Goal: Task Accomplishment & Management: Use online tool/utility

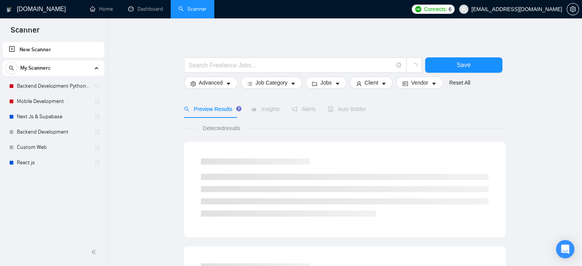
click at [528, 13] on span "[EMAIL_ADDRESS][DOMAIN_NAME]" at bounding box center [510, 9] width 112 height 24
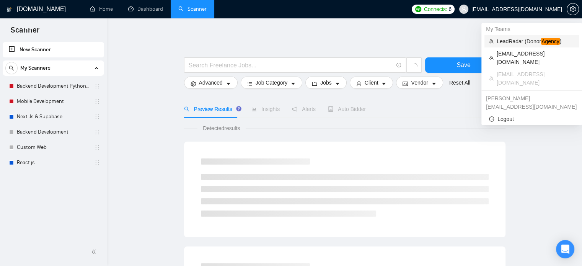
click at [511, 42] on span "LeadRadar (Donor Agency )" at bounding box center [535, 41] width 78 height 8
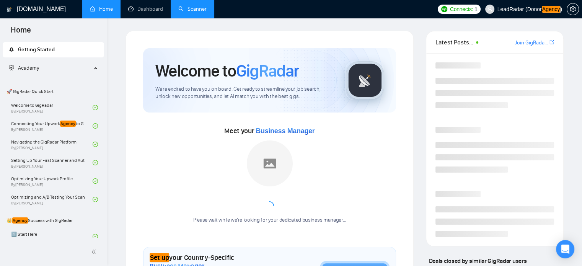
click at [196, 6] on link "Scanner" at bounding box center [192, 9] width 28 height 6
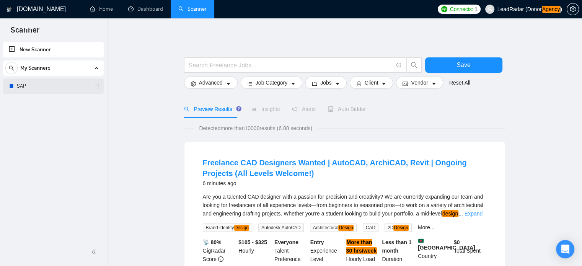
click at [65, 88] on link "SAP" at bounding box center [53, 85] width 73 height 15
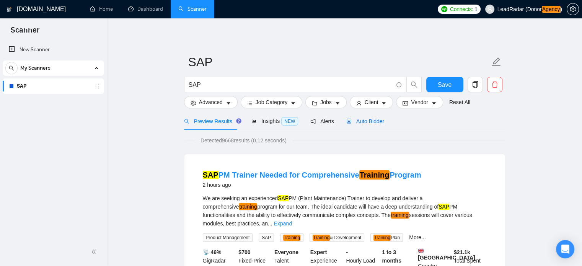
click at [367, 125] on div "Auto Bidder" at bounding box center [365, 121] width 38 height 8
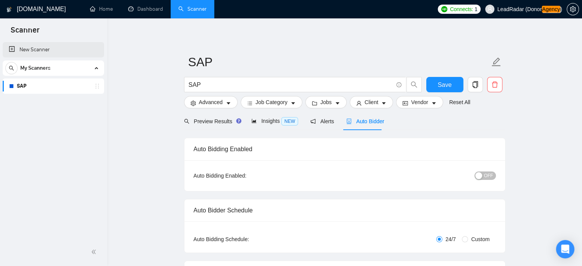
click at [37, 44] on link "New Scanner" at bounding box center [53, 49] width 89 height 15
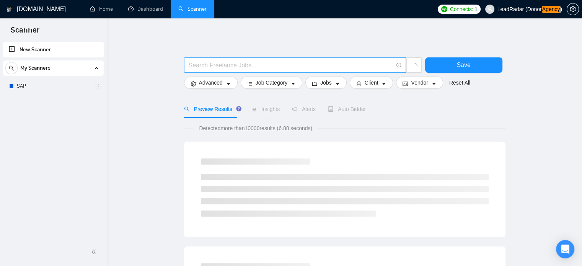
click at [229, 67] on input "text" at bounding box center [290, 65] width 204 height 10
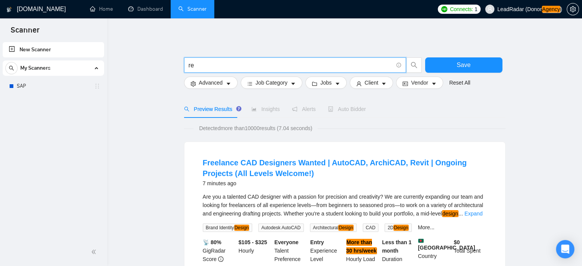
type input "r"
type input """
type input "("
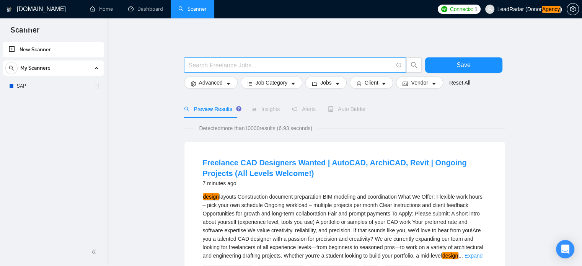
click at [322, 59] on span at bounding box center [295, 64] width 222 height 15
click at [320, 67] on input "text" at bounding box center [290, 65] width 204 height 10
paste input "("back-end" | "back - end" | (backend*) | "back end" | "server-side" | "server …"
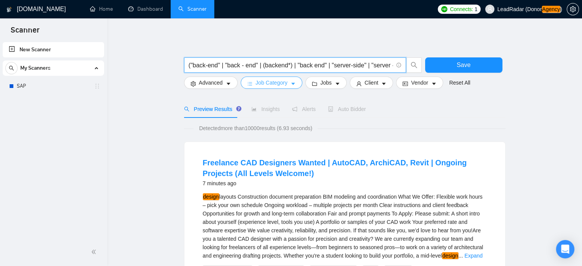
scroll to position [0, 291]
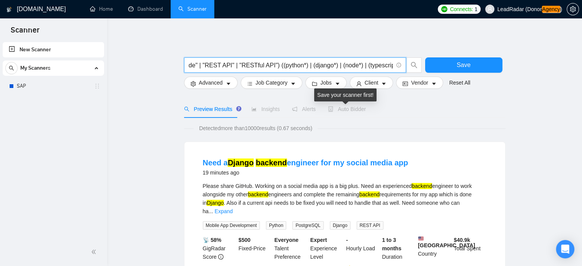
type input "("back-end" | "back - end" | (backend*) | "back end" | "server-side" | "server …"
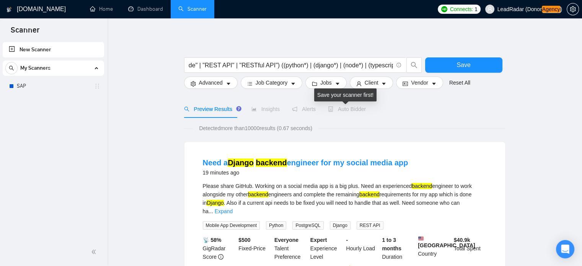
scroll to position [0, 0]
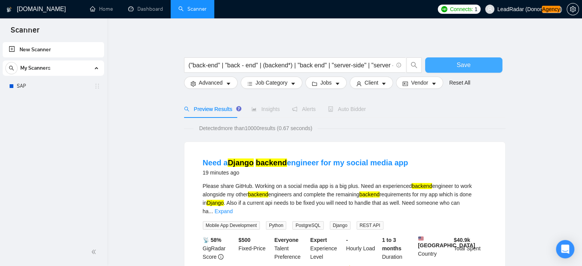
click at [457, 68] on span "Save" at bounding box center [463, 65] width 14 height 10
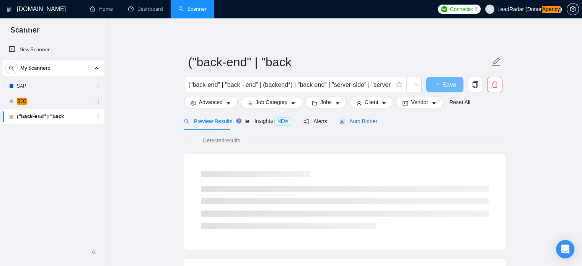
click at [370, 123] on span "Auto Bidder" at bounding box center [358, 121] width 38 height 6
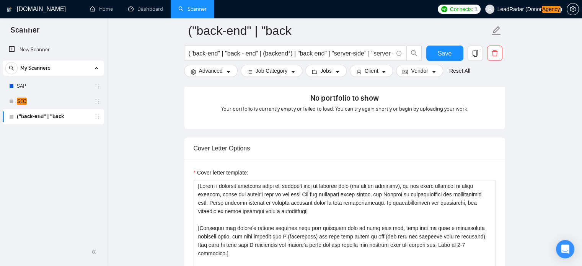
scroll to position [854, 0]
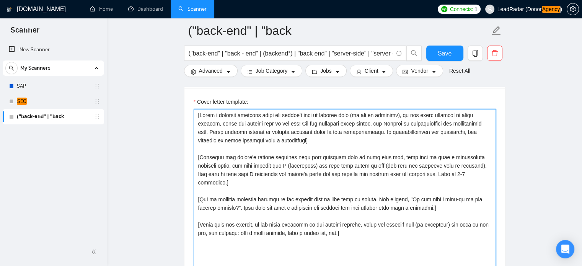
click at [274, 151] on textarea "Cover letter template:" at bounding box center [344, 195] width 302 height 172
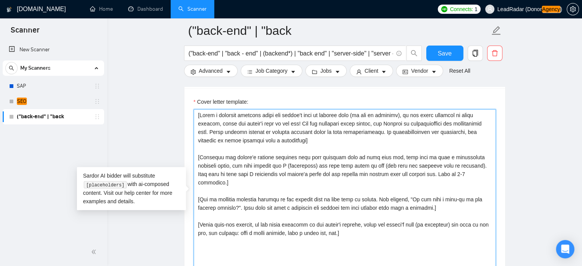
paste textarea "Write a short, light-hearted 2–3 sentence story to open a professional cover le…"
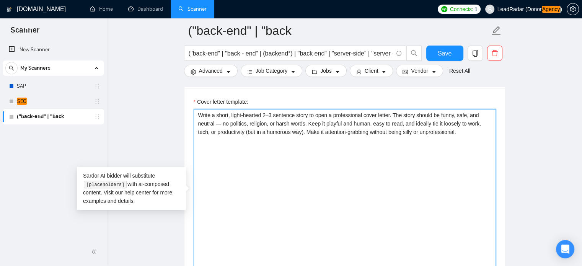
click at [197, 115] on textarea "Write a short, light-hearted 2–3 sentence story to open a professional cover le…" at bounding box center [344, 195] width 302 height 172
click at [470, 135] on textarea "[Write a short, light-hearted 2–3 sentence story to open a professional cover l…" at bounding box center [344, 195] width 302 height 172
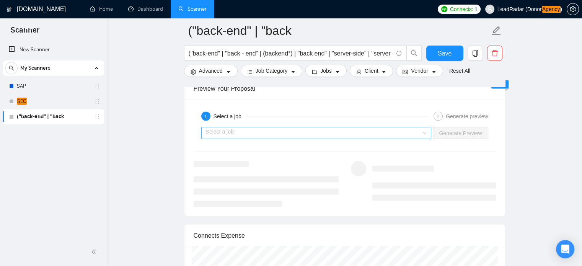
scroll to position [1454, 0]
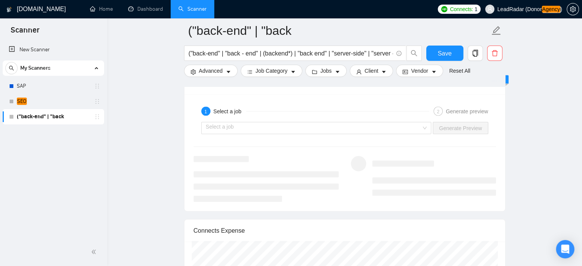
type textarea "[Write a short, light-hearted 2–3 sentence story to open a professional cover l…"
click at [419, 120] on div "Select a job Generate Preview" at bounding box center [345, 128] width 304 height 18
drag, startPoint x: 418, startPoint y: 127, endPoint x: 411, endPoint y: 132, distance: 8.7
click at [418, 127] on input "search" at bounding box center [314, 127] width 216 height 11
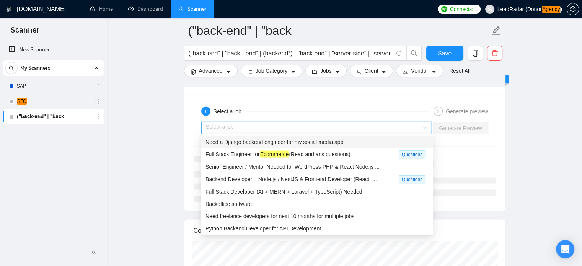
click at [293, 144] on span "Need a Django backend engineer for my social media app" at bounding box center [274, 142] width 138 height 6
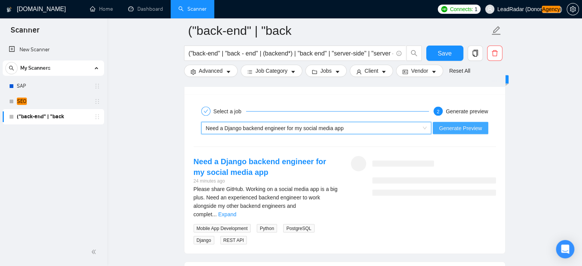
click at [471, 128] on span "Generate Preview" at bounding box center [460, 128] width 43 height 8
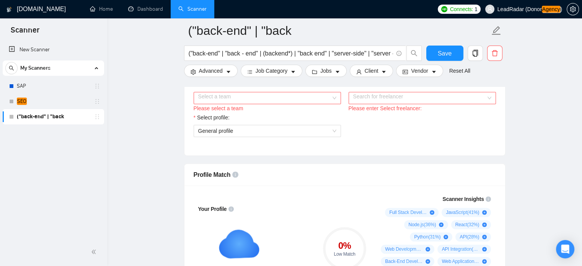
scroll to position [435, 0]
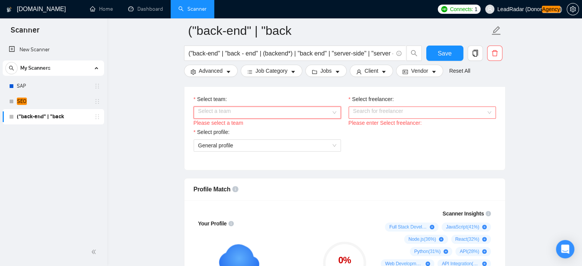
click at [260, 112] on input "Select team:" at bounding box center [264, 112] width 133 height 11
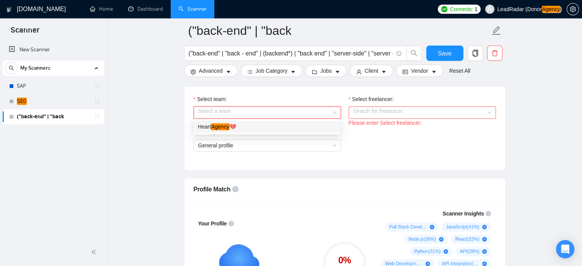
click at [255, 131] on div "Heart Agency 💔" at bounding box center [266, 126] width 147 height 12
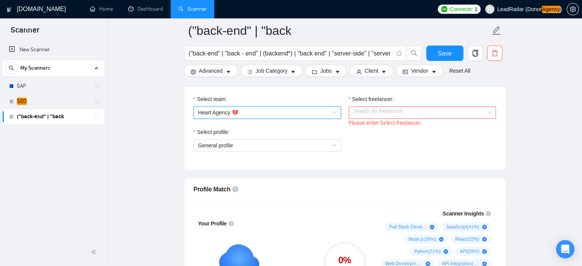
click at [401, 108] on input "Select freelancer:" at bounding box center [419, 112] width 133 height 11
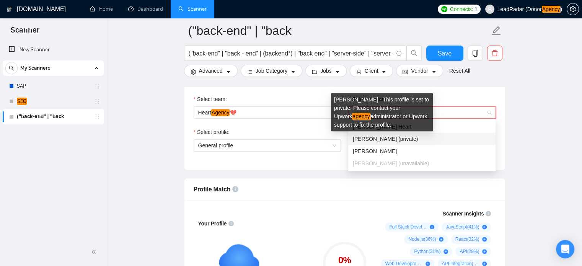
click at [375, 128] on div "[PERSON_NAME] - This profile is set to private. Please contact your Upwork agen…" at bounding box center [382, 112] width 102 height 38
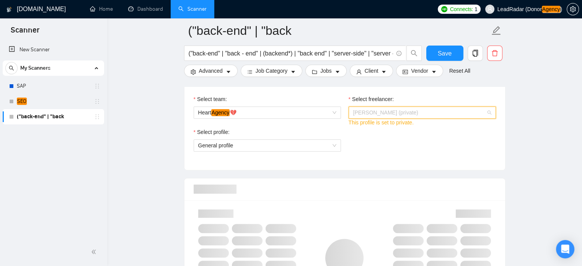
click at [465, 112] on span "[PERSON_NAME] (private)" at bounding box center [422, 112] width 138 height 11
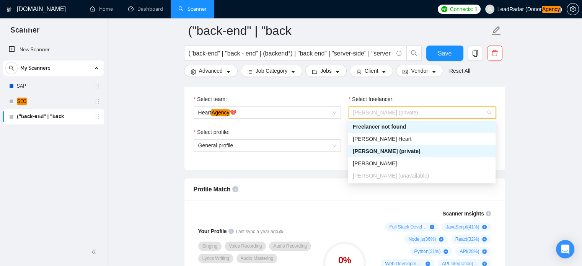
click at [385, 132] on div "Freelancer not found" at bounding box center [421, 126] width 147 height 12
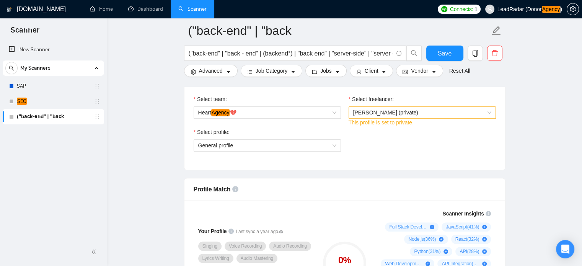
click at [380, 139] on div "Select profile: General profile" at bounding box center [345, 144] width 310 height 33
click at [399, 109] on span "[PERSON_NAME] (private)" at bounding box center [385, 112] width 65 height 6
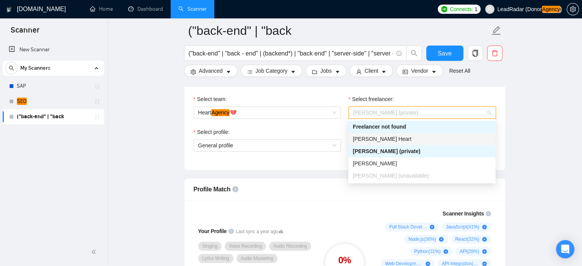
click at [385, 135] on div "[PERSON_NAME] Heart" at bounding box center [422, 139] width 138 height 8
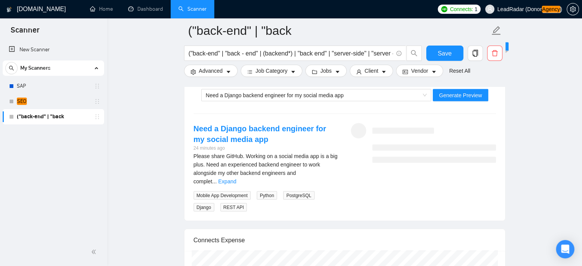
scroll to position [1485, 0]
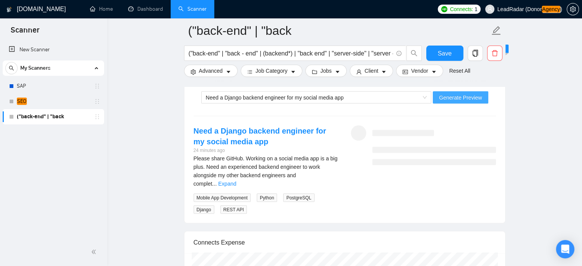
click at [448, 96] on span "Generate Preview" at bounding box center [460, 97] width 43 height 8
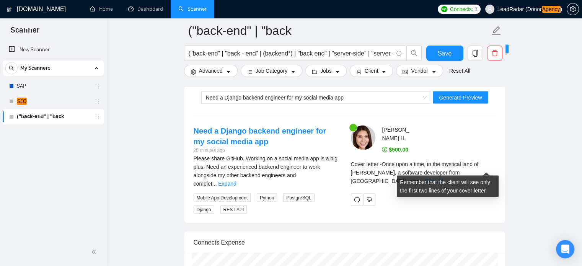
click at [443, 178] on link "Expand" at bounding box center [434, 181] width 18 height 6
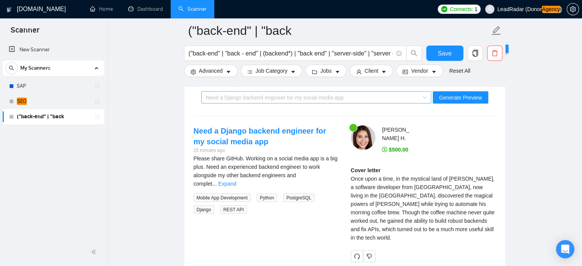
click at [400, 99] on div "Need a Django backend engineer for my social media app" at bounding box center [313, 97] width 214 height 11
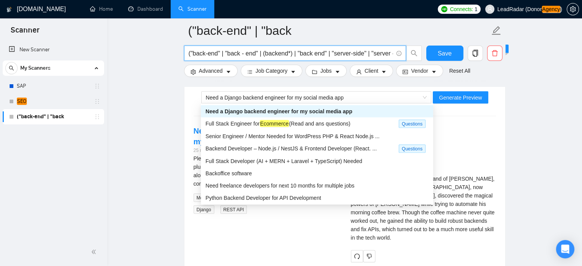
click at [321, 53] on input "("back-end" | "back - end" | (backend*) | "back end" | "server-side" | "server …" at bounding box center [290, 54] width 204 height 10
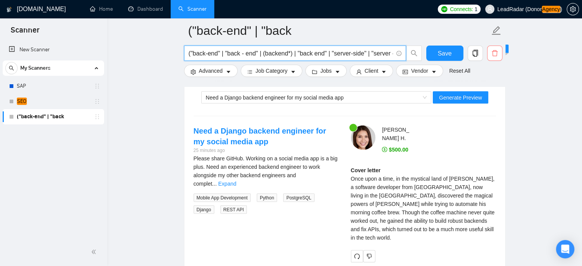
scroll to position [0, 291]
drag, startPoint x: 190, startPoint y: 53, endPoint x: 390, endPoint y: 54, distance: 200.7
click at [390, 54] on input "("back-end" | "back - end" | (backend*) | "back end" | "server-side" | "server …" at bounding box center [290, 54] width 204 height 10
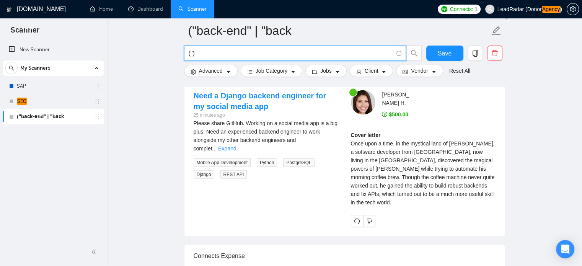
scroll to position [0, 0]
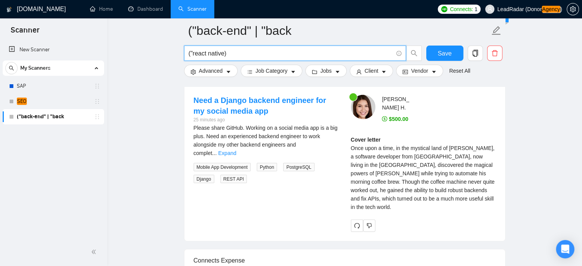
type input "("react native")"
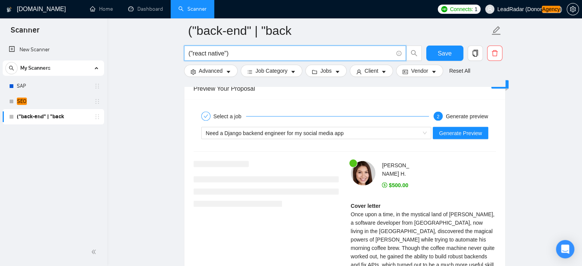
scroll to position [1451, 0]
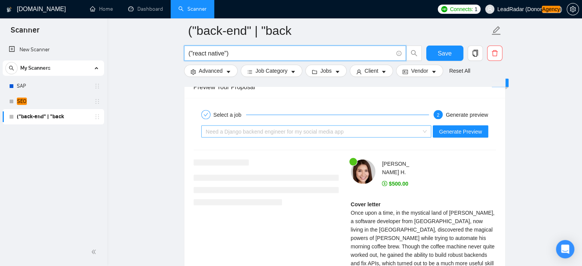
click at [375, 131] on div "Need a Django backend engineer for my social media app" at bounding box center [313, 130] width 214 height 11
type input "("react native")"
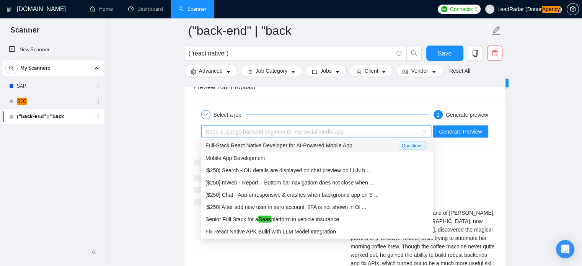
click at [289, 146] on span "Full-Stack React Native Developer for AI-Powered Mobile App" at bounding box center [278, 145] width 147 height 6
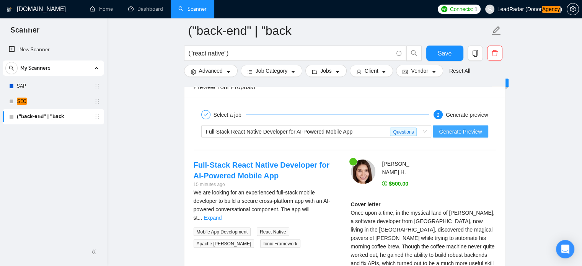
click at [471, 132] on span "Generate Preview" at bounding box center [460, 131] width 43 height 8
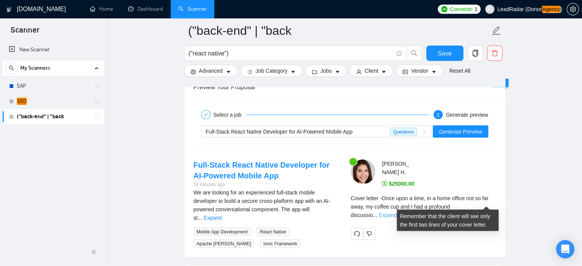
click at [396, 211] on link "Expand" at bounding box center [388, 214] width 18 height 6
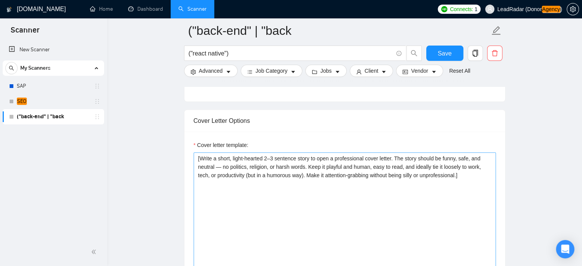
scroll to position [817, 0]
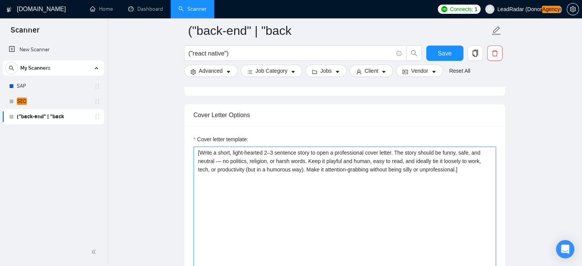
click at [229, 175] on textarea "[Write a short, light-hearted 2–3 sentence story to open a professional cover l…" at bounding box center [344, 232] width 302 height 172
click at [268, 152] on textarea "[Write a short, light-hearted 2–3 sentence story to open a professional cover l…" at bounding box center [344, 232] width 302 height 172
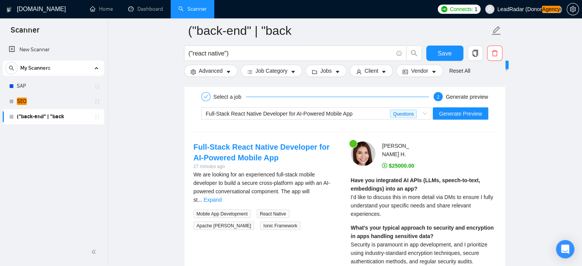
scroll to position [1468, 0]
click at [478, 112] on span "Generate Preview" at bounding box center [460, 114] width 43 height 8
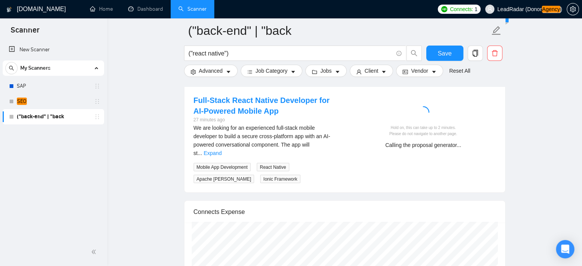
scroll to position [1526, 0]
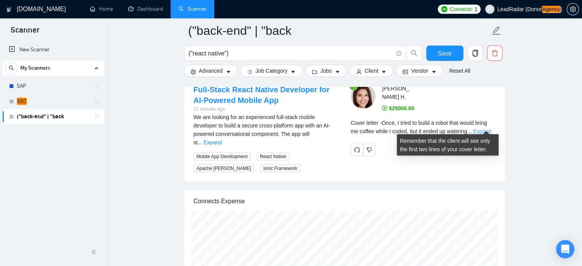
click at [486, 128] on link "Expand" at bounding box center [482, 131] width 18 height 6
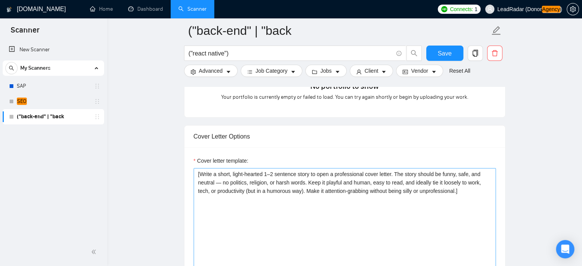
scroll to position [796, 0]
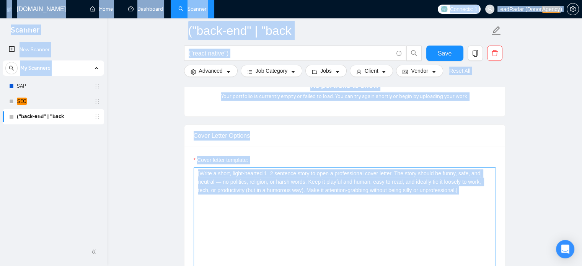
copy body "Loremip Dol Sitamet Co Adipisci ELI SED ("doei-tem" | "inci UtlAbore.et Dolo Ma…"
click at [379, 210] on textarea "[Write a short, light-hearted 1–2 sentence story to open a professional cover l…" at bounding box center [344, 253] width 302 height 172
click at [377, 179] on textarea "[Write a short, light-hearted 1–2 sentence story to open a professional cover l…" at bounding box center [344, 253] width 302 height 172
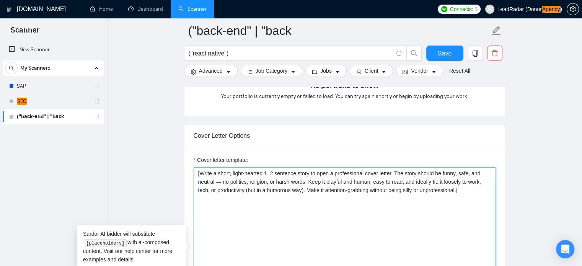
click at [395, 192] on textarea "[Write a short, light-hearted 1–2 sentence story to open a professional cover l…" at bounding box center [344, 253] width 302 height 172
click at [263, 205] on textarea "[Write a short, light-hearted 1–2 sentence story to open a professional cover l…" at bounding box center [344, 253] width 302 height 172
paste textarea "Lorem ips dolor sitame cons a elits, doeiu-tempori utla etdolorem al eni admini…"
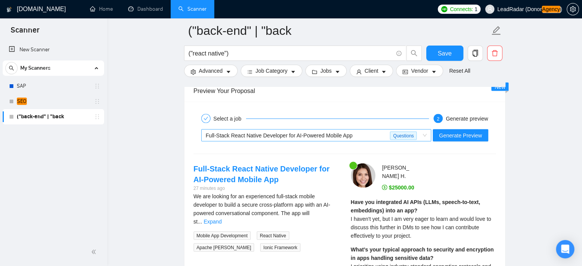
scroll to position [1446, 0]
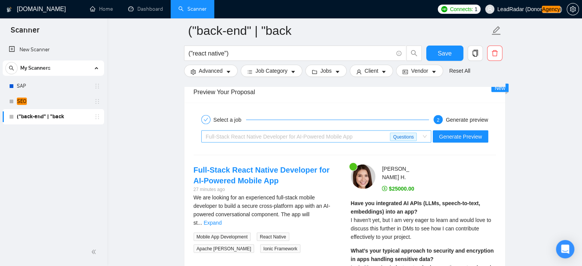
drag, startPoint x: 389, startPoint y: 135, endPoint x: 359, endPoint y: 140, distance: 30.3
click at [389, 135] on div "Full-Stack React Native Developer for AI-Powered Mobile App" at bounding box center [298, 135] width 184 height 11
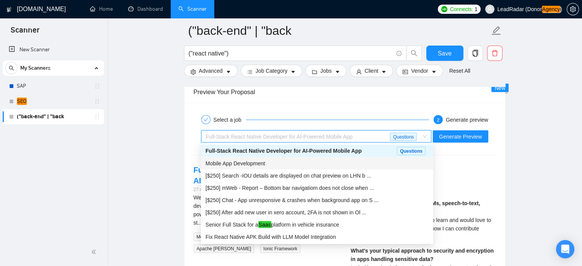
click at [248, 163] on span "Mobile App Development" at bounding box center [235, 163] width 60 height 6
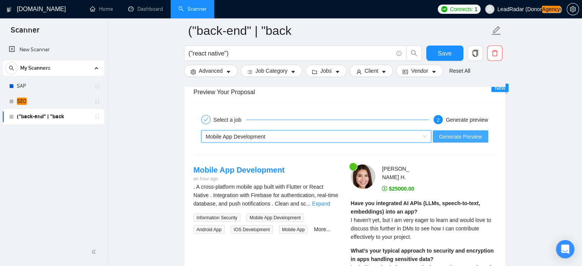
click at [458, 137] on span "Generate Preview" at bounding box center [460, 136] width 43 height 8
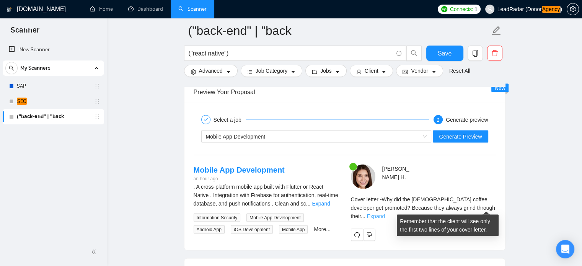
click at [385, 213] on link "Expand" at bounding box center [376, 216] width 18 height 6
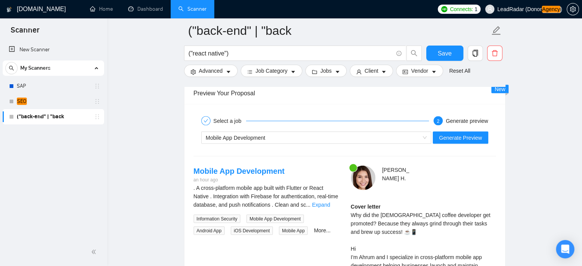
scroll to position [1436, 0]
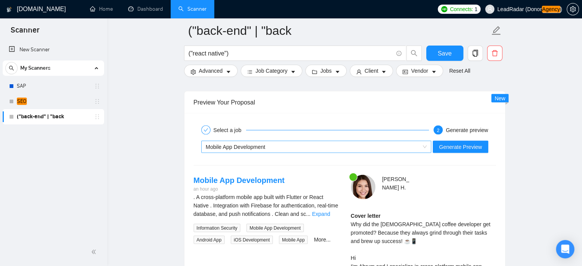
click at [266, 149] on div "Mobile App Development" at bounding box center [313, 146] width 214 height 11
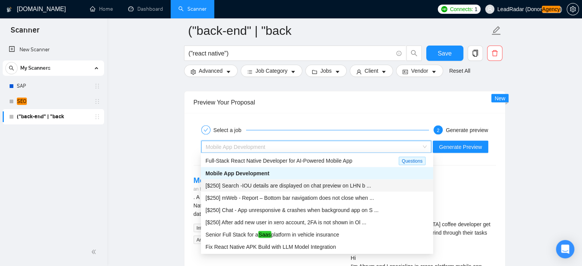
click at [267, 185] on span "[$250] Search -IOU details are displayed on chat preview on LHN b ..." at bounding box center [288, 185] width 166 height 6
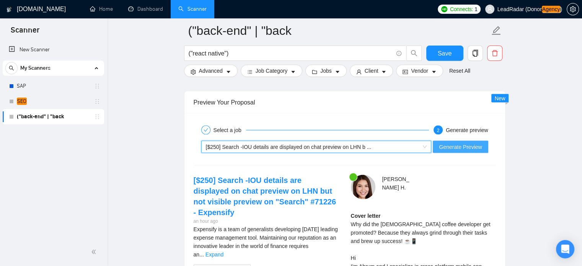
click at [451, 145] on span "Generate Preview" at bounding box center [460, 146] width 43 height 8
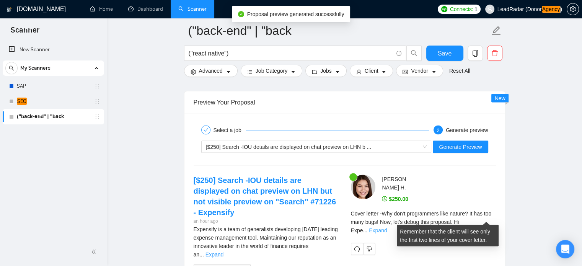
click at [387, 227] on link "Expand" at bounding box center [378, 230] width 18 height 6
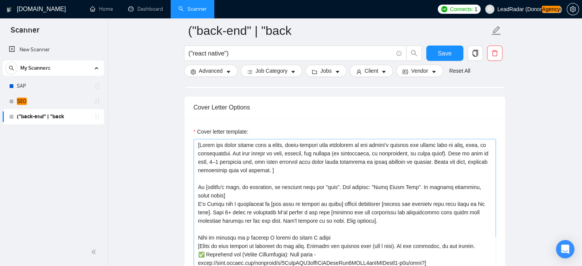
scroll to position [824, 0]
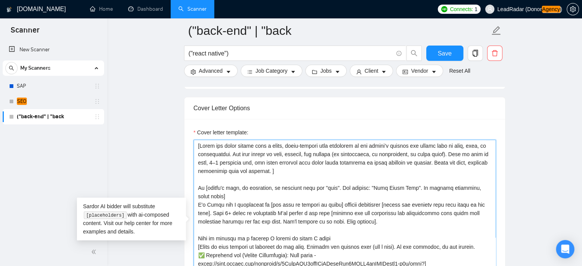
drag, startPoint x: 298, startPoint y: 170, endPoint x: 125, endPoint y: 119, distance: 180.2
paste textarea "Open with a quick, cheeky one-liner that ties the client’s country to something…"
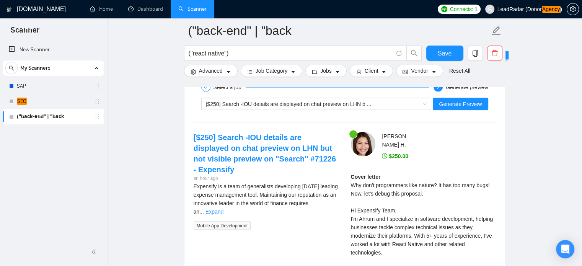
scroll to position [1479, 0]
click at [462, 97] on button "Generate Preview" at bounding box center [459, 103] width 55 height 12
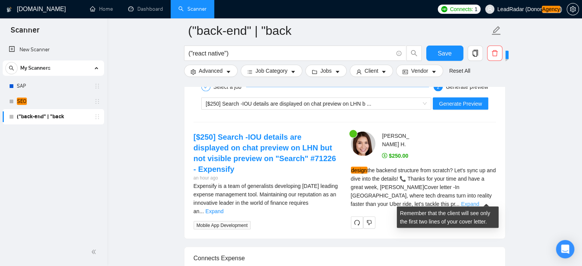
click at [461, 201] on link "Expand" at bounding box center [470, 204] width 18 height 6
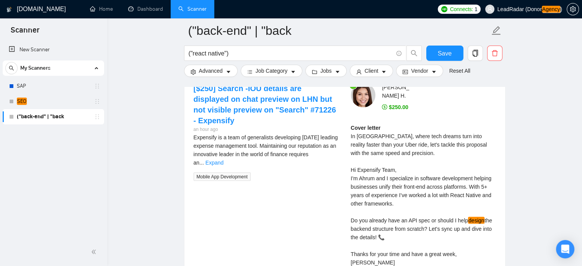
scroll to position [1533, 0]
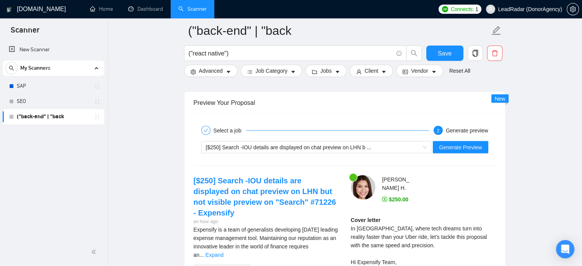
scroll to position [1416, 0]
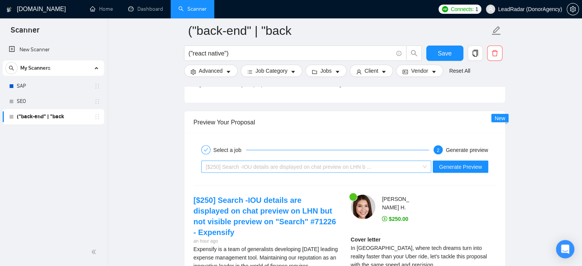
click at [327, 165] on span "[$250] Search -IOU details are displayed on chat preview on LHN b ..." at bounding box center [289, 166] width 166 height 6
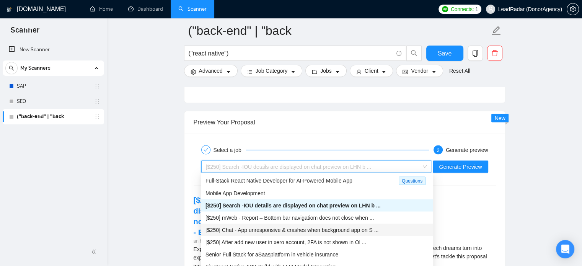
click at [276, 232] on span "[$250] Chat - App unresponsive & crashes when background app on S ..." at bounding box center [291, 229] width 173 height 6
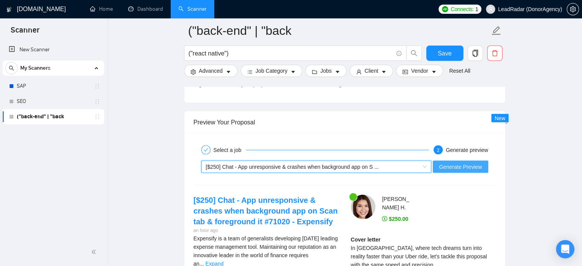
click at [465, 162] on span "Generate Preview" at bounding box center [460, 166] width 43 height 8
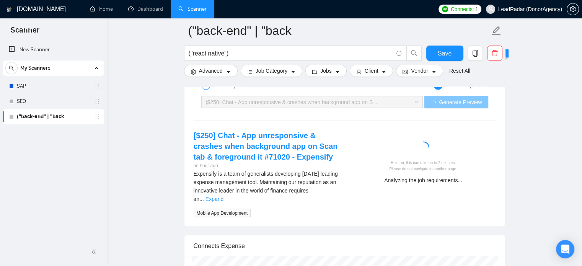
scroll to position [1488, 0]
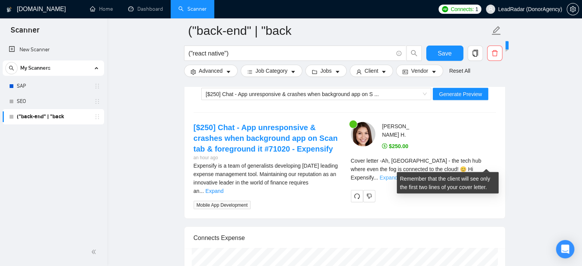
click at [397, 174] on link "Expand" at bounding box center [388, 177] width 18 height 6
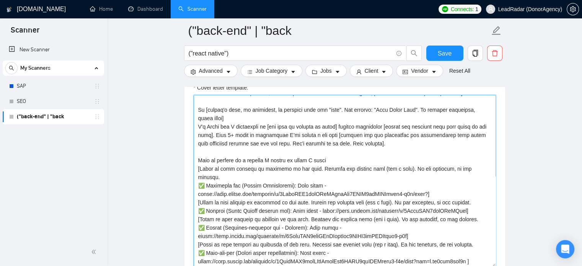
scroll to position [0, 0]
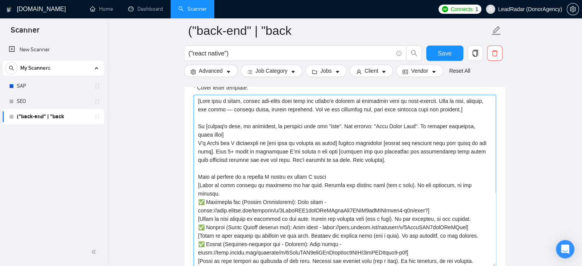
click at [278, 107] on textarea "Cover letter template:" at bounding box center [344, 181] width 302 height 172
click at [205, 101] on textarea "Cover letter template:" at bounding box center [344, 181] width 302 height 172
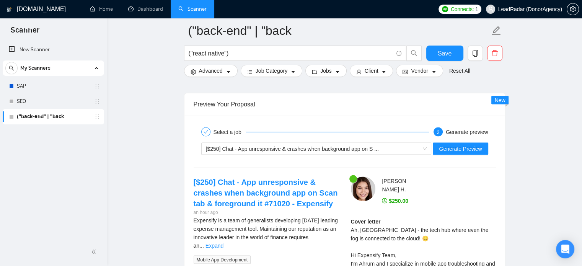
scroll to position [1416, 0]
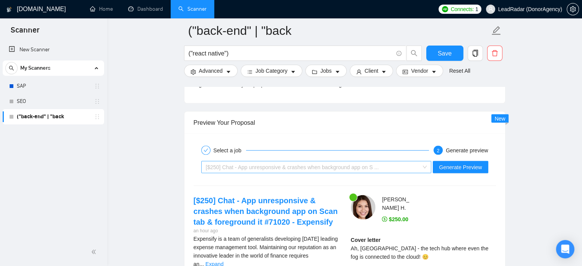
click at [340, 161] on div "[$250] Chat - App unresponsive & crashes when background app on S ..." at bounding box center [313, 166] width 214 height 11
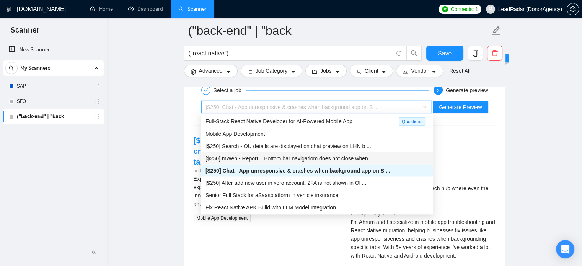
scroll to position [1444, 0]
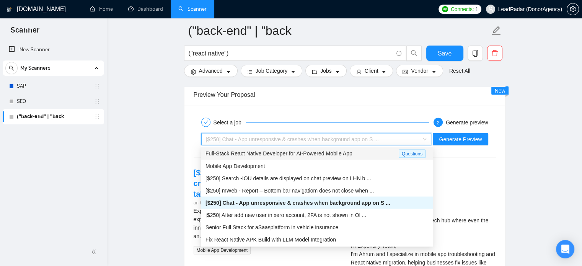
click at [299, 154] on span "Full-Stack React Native Developer for AI-Powered Mobile App" at bounding box center [278, 153] width 147 height 6
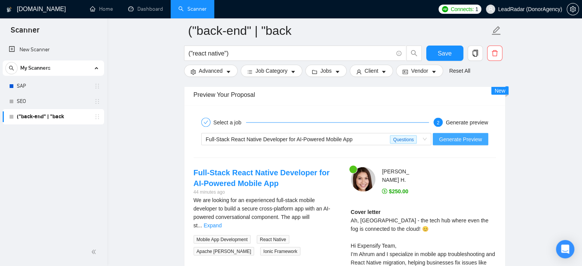
click at [457, 141] on span "Generate Preview" at bounding box center [460, 139] width 43 height 8
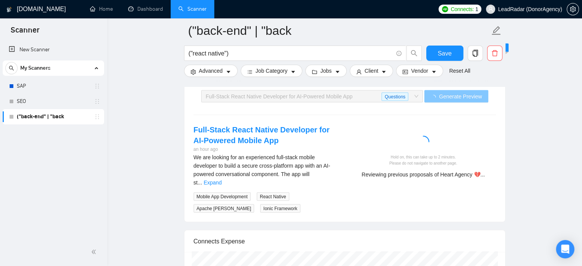
scroll to position [1486, 0]
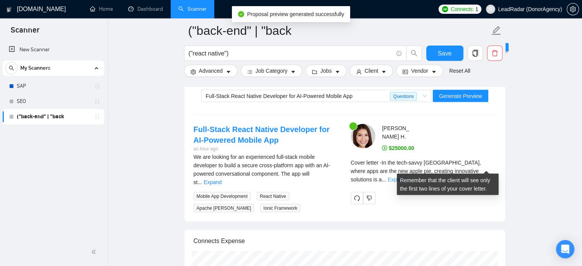
click at [405, 176] on link "Expand" at bounding box center [396, 179] width 18 height 6
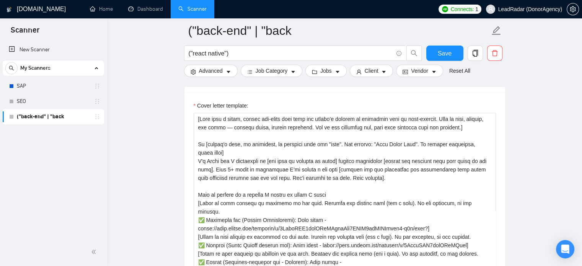
scroll to position [840, 0]
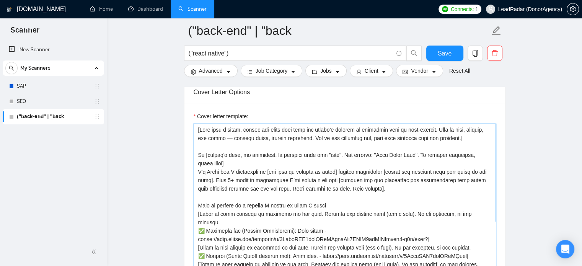
click at [284, 138] on textarea "Cover letter template:" at bounding box center [344, 209] width 302 height 172
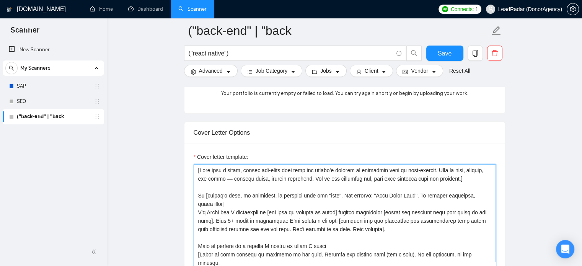
scroll to position [806, 0]
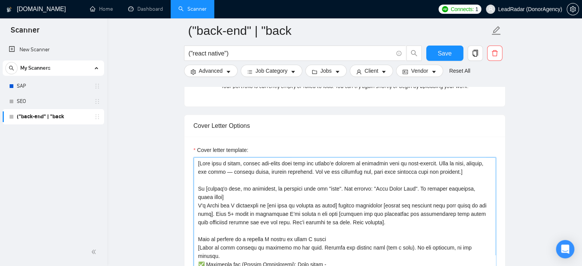
drag, startPoint x: 406, startPoint y: 164, endPoint x: 429, endPoint y: 164, distance: 22.6
click at [429, 164] on textarea "Cover letter template:" at bounding box center [344, 243] width 302 height 172
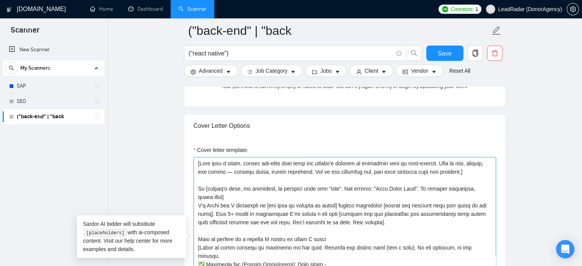
click at [430, 179] on textarea "Cover letter template:" at bounding box center [344, 243] width 302 height 172
drag, startPoint x: 473, startPoint y: 170, endPoint x: 108, endPoint y: 131, distance: 366.9
paste textarea "Begin the cover letter with a short, light-hearted joke connected to the client…"
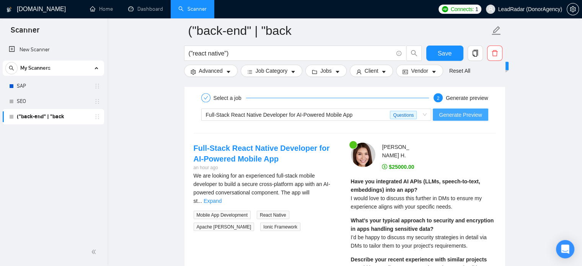
scroll to position [1465, 0]
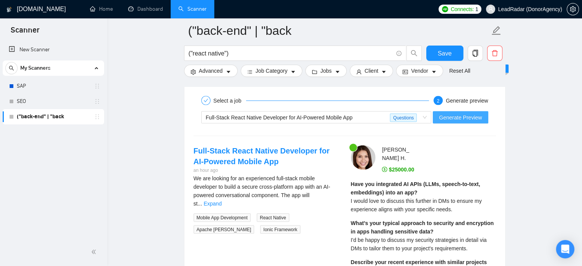
click at [470, 117] on span "Generate Preview" at bounding box center [460, 117] width 43 height 8
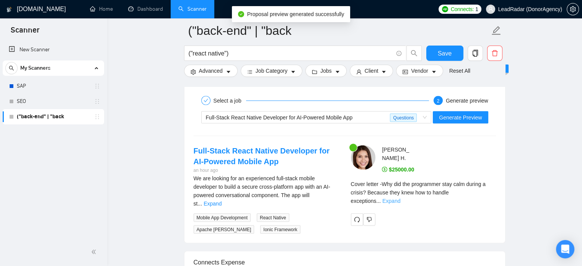
click at [400, 198] on link "Expand" at bounding box center [391, 201] width 18 height 6
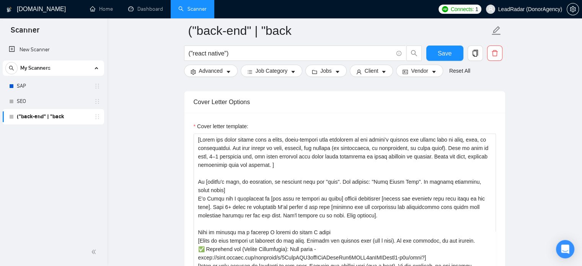
scroll to position [851, 0]
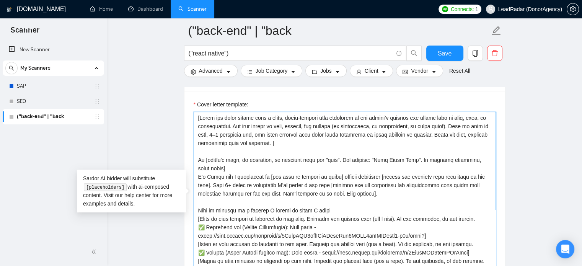
drag, startPoint x: 293, startPoint y: 143, endPoint x: 146, endPoint y: 98, distance: 154.1
paste textarea "Write a short, light-hearted 1–2 sentence story to open a professional cover le…"
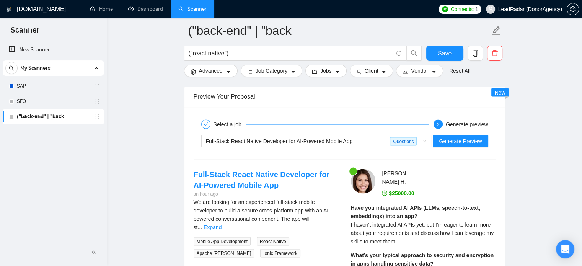
scroll to position [1443, 0]
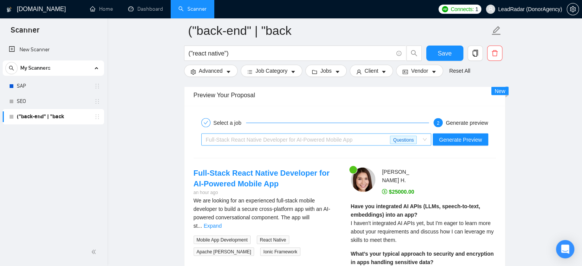
click at [416, 136] on span "Questions" at bounding box center [403, 139] width 27 height 8
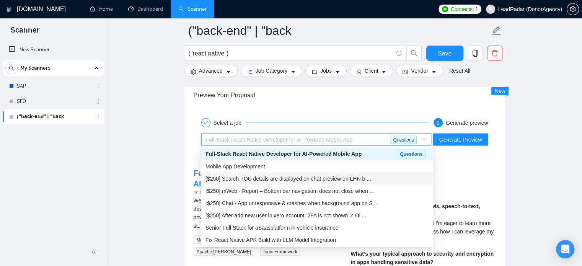
click at [266, 179] on span "[$250] Search -IOU details are displayed on chat preview on LHN b ..." at bounding box center [288, 178] width 166 height 6
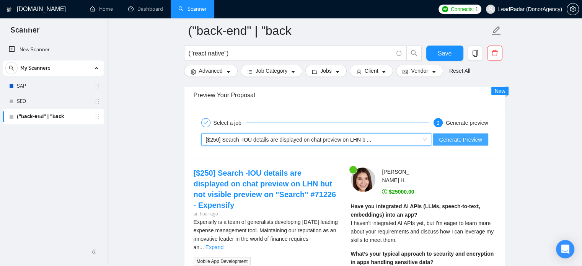
click at [471, 139] on span "Generate Preview" at bounding box center [460, 139] width 43 height 8
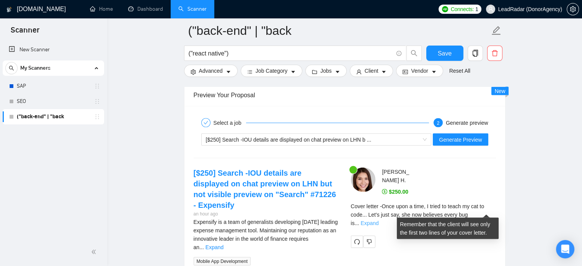
click at [378, 219] on link "Expand" at bounding box center [369, 222] width 18 height 6
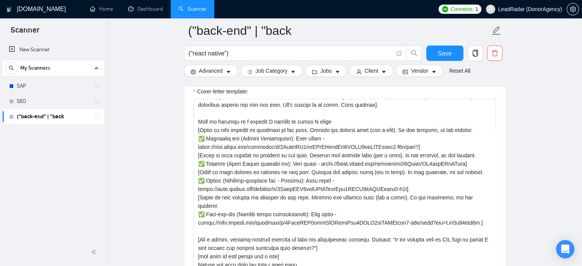
scroll to position [817, 0]
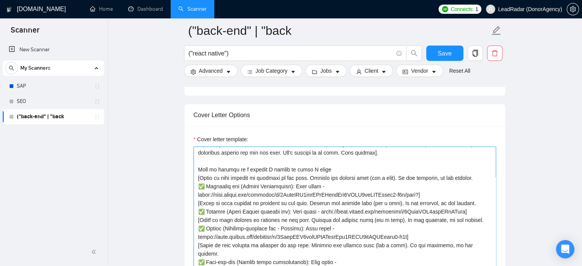
click at [256, 180] on textarea "Cover letter template:" at bounding box center [344, 232] width 302 height 172
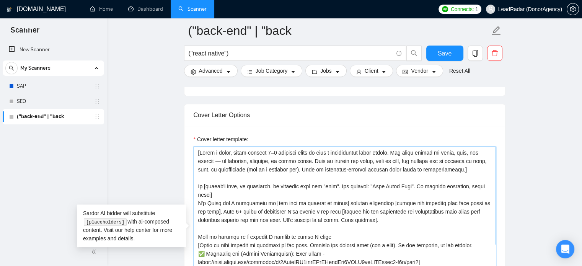
scroll to position [0, 0]
click at [268, 153] on textarea "Cover letter template:" at bounding box center [344, 232] width 302 height 172
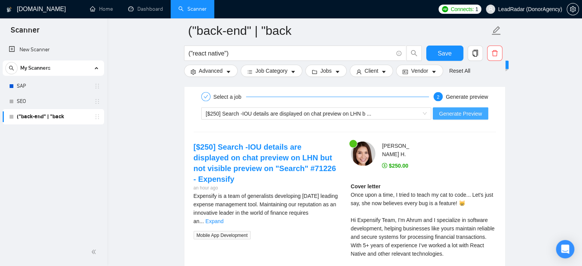
scroll to position [1465, 0]
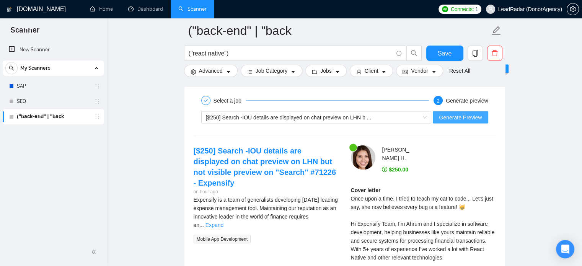
click at [455, 117] on span "Generate Preview" at bounding box center [460, 117] width 43 height 8
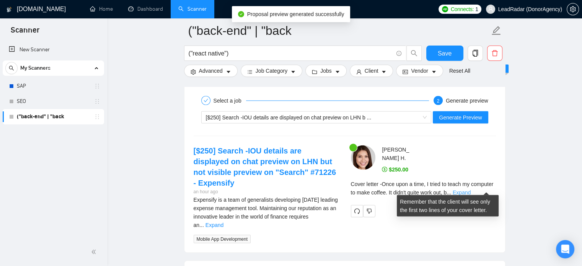
click at [470, 189] on link "Expand" at bounding box center [461, 192] width 18 height 6
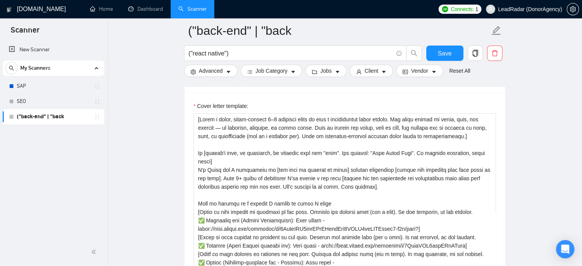
scroll to position [827, 0]
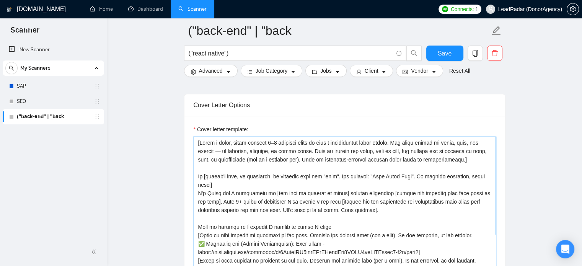
click at [262, 163] on textarea "Cover letter template:" at bounding box center [344, 222] width 302 height 172
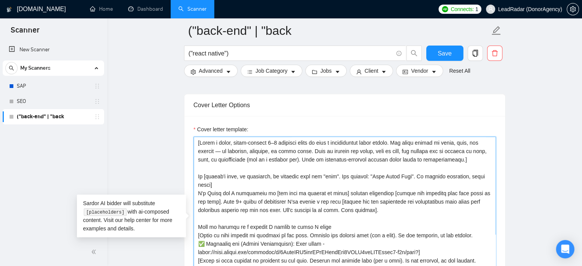
click at [307, 161] on textarea "Cover letter template:" at bounding box center [344, 222] width 302 height 172
drag, startPoint x: 468, startPoint y: 161, endPoint x: 134, endPoint y: 118, distance: 336.5
paste textarea "Begin with a playful opener — a safe, tech-leaning joke tied loosely to the cli…"
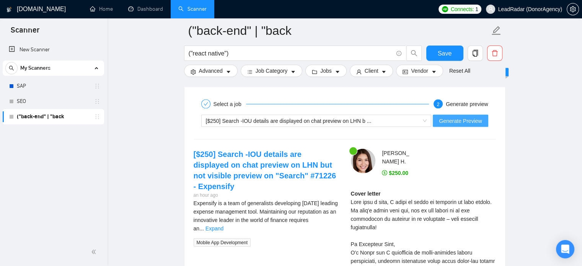
scroll to position [1462, 0]
click at [460, 117] on span "Generate Preview" at bounding box center [460, 120] width 43 height 8
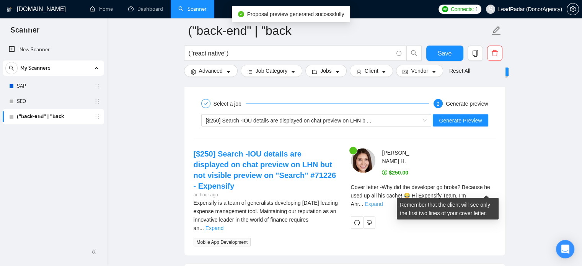
click at [382, 201] on link "Expand" at bounding box center [373, 204] width 18 height 6
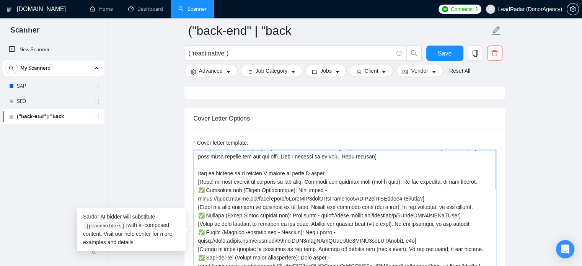
scroll to position [0, 0]
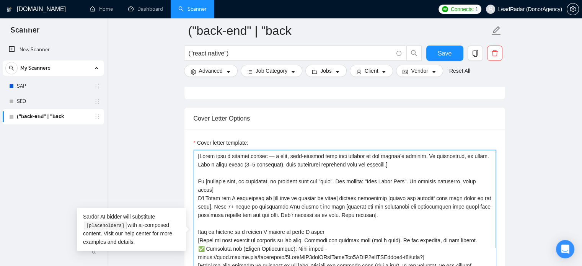
drag, startPoint x: 373, startPoint y: 165, endPoint x: 137, endPoint y: 143, distance: 236.5
paste textarea "Start with a playful question about the client’s pain point, phrased like a jok…"
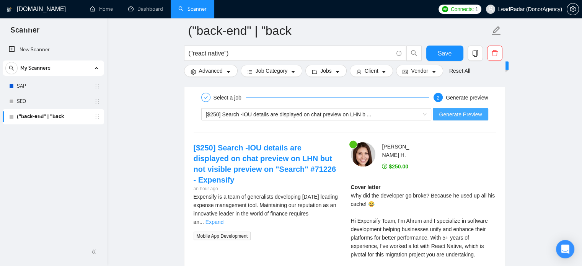
scroll to position [1467, 0]
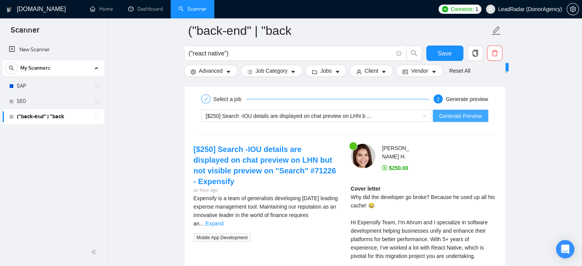
click at [462, 117] on span "Generate Preview" at bounding box center [460, 116] width 43 height 8
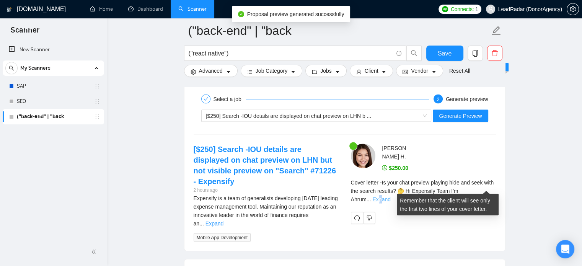
click at [390, 196] on link "Expand" at bounding box center [381, 199] width 18 height 6
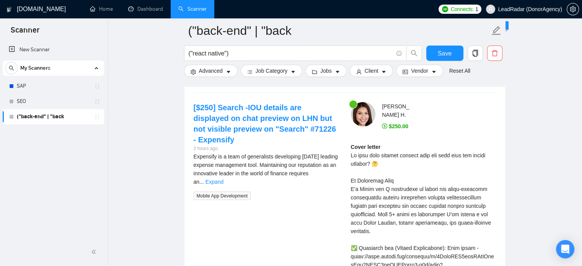
scroll to position [1517, 0]
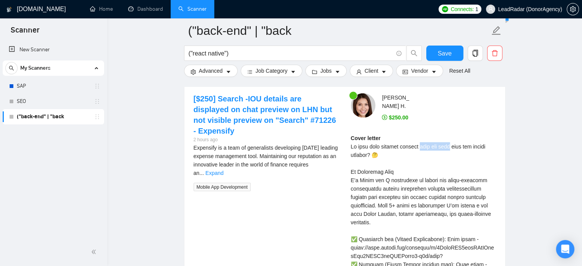
drag, startPoint x: 417, startPoint y: 141, endPoint x: 450, endPoint y: 140, distance: 32.9
click at [450, 140] on div "Cover letter" at bounding box center [423, 256] width 145 height 244
click at [403, 147] on div "Cover letter" at bounding box center [423, 256] width 145 height 244
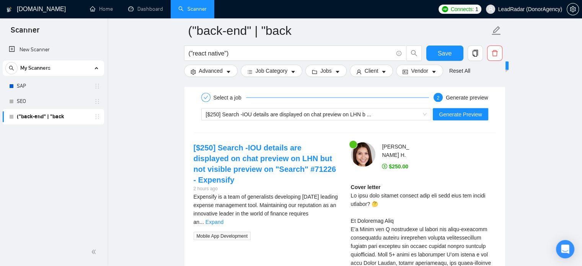
scroll to position [1471, 0]
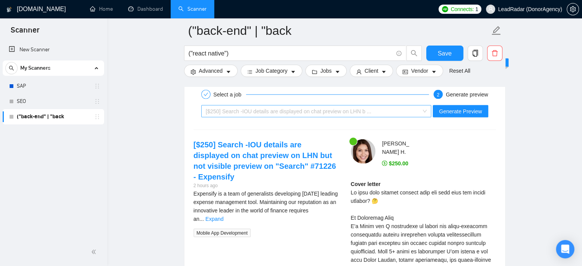
click at [329, 109] on span "[$250] Search -IOU details are displayed on chat preview on LHN b ..." at bounding box center [289, 111] width 166 height 6
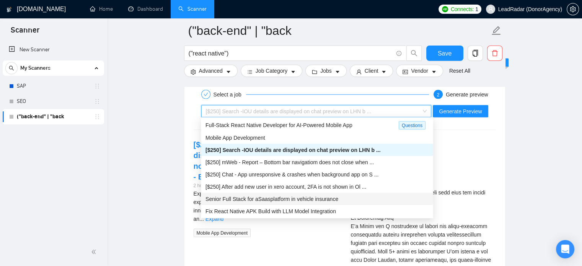
click at [249, 198] on span "Senior Full Stack for a Saas platform in vehicle insurance" at bounding box center [271, 199] width 133 height 6
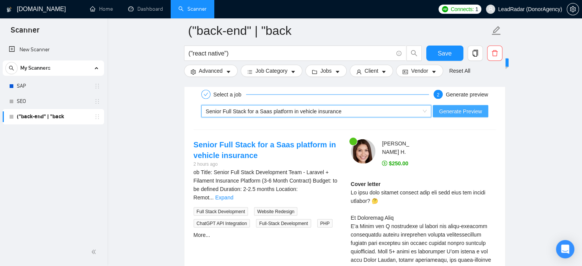
click at [466, 109] on span "Generate Preview" at bounding box center [460, 111] width 43 height 8
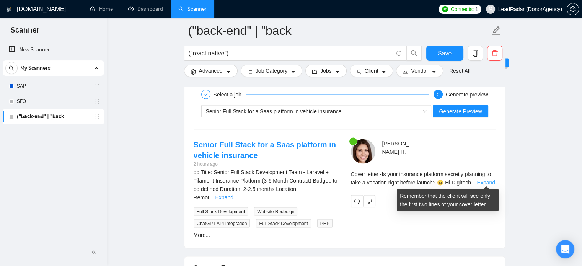
click at [483, 180] on link "Expand" at bounding box center [485, 182] width 18 height 6
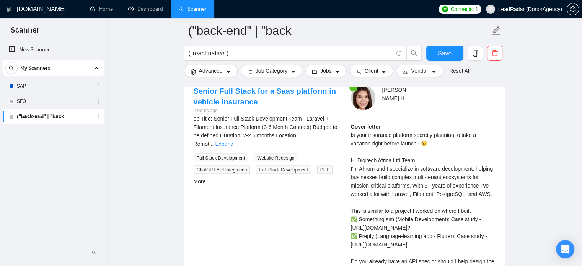
scroll to position [1530, 0]
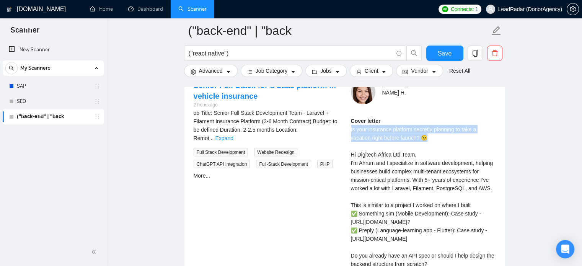
drag, startPoint x: 351, startPoint y: 126, endPoint x: 434, endPoint y: 136, distance: 84.3
click at [434, 136] on div "Cover letter Is your insurance platform secretly planning to take a vacation ri…" at bounding box center [423, 213] width 145 height 193
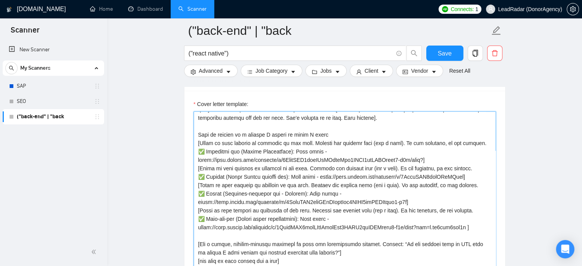
scroll to position [0, 0]
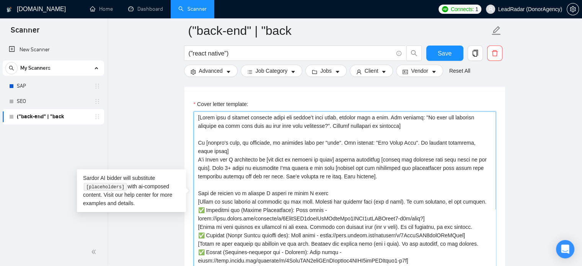
click at [394, 128] on textarea "Cover letter template:" at bounding box center [344, 197] width 302 height 172
drag, startPoint x: 396, startPoint y: 125, endPoint x: 68, endPoint y: 105, distance: 328.6
paste textarea "Open with a light pop-culture reference tied to tech or productivity in the cli…"
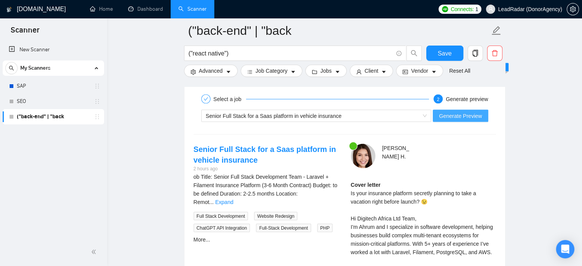
scroll to position [1468, 0]
click at [462, 110] on span "Generate Preview" at bounding box center [460, 114] width 43 height 8
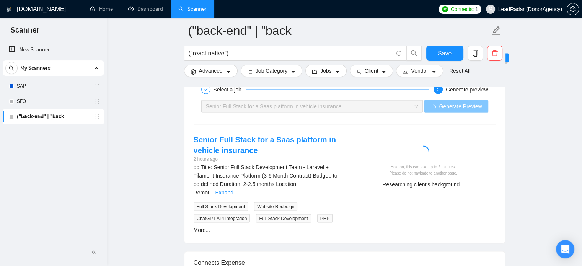
scroll to position [1479, 0]
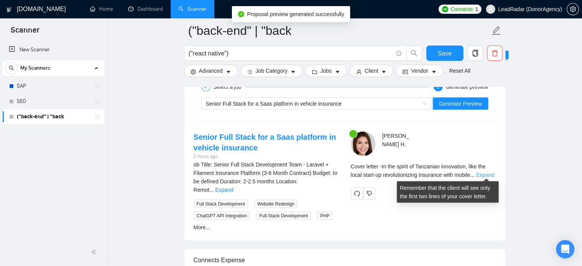
click at [486, 174] on link "Expand" at bounding box center [485, 175] width 18 height 6
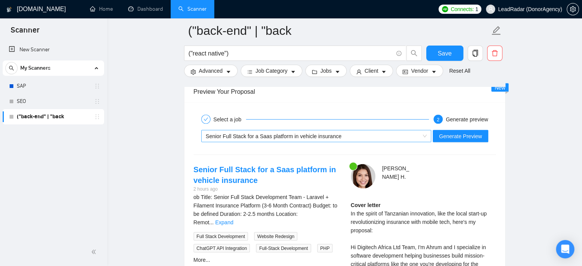
scroll to position [1444, 0]
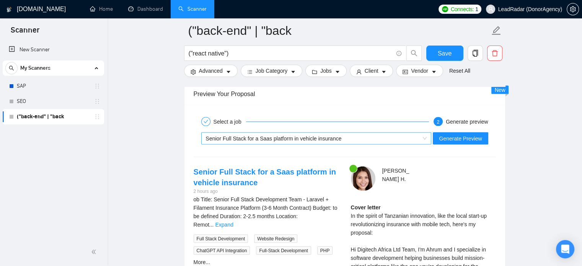
click at [273, 132] on div "Senior Full Stack for a Saas platform in vehicle insurance" at bounding box center [313, 137] width 214 height 11
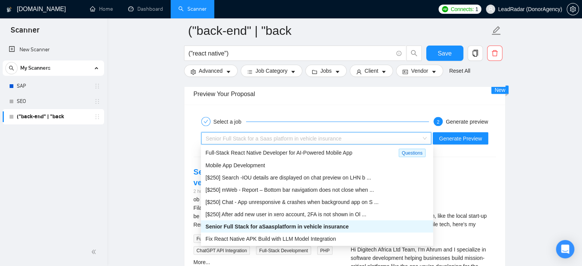
click at [274, 135] on span "Senior Full Stack for a Saas platform in vehicle insurance" at bounding box center [274, 138] width 136 height 6
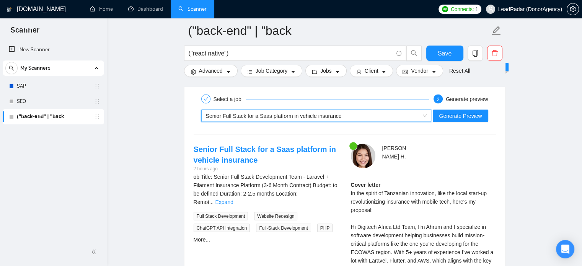
scroll to position [1466, 0]
click at [273, 116] on span "Senior Full Stack for a Saas platform in vehicle insurance" at bounding box center [274, 117] width 136 height 6
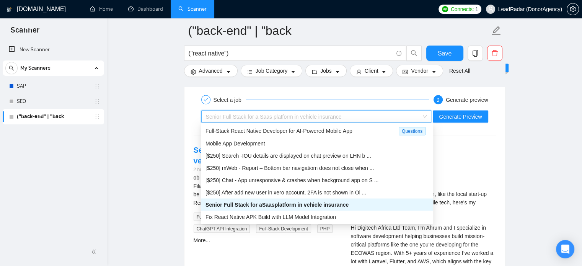
click at [273, 116] on span "Senior Full Stack for a Saas platform in vehicle insurance" at bounding box center [274, 117] width 136 height 6
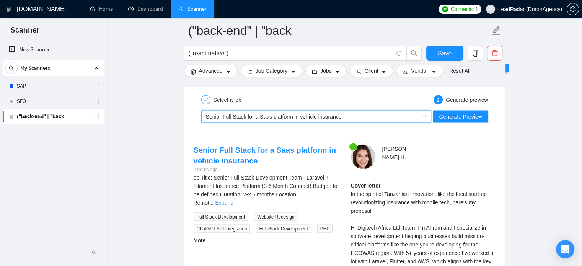
click at [273, 116] on span "Senior Full Stack for a Saas platform in vehicle insurance" at bounding box center [274, 117] width 136 height 6
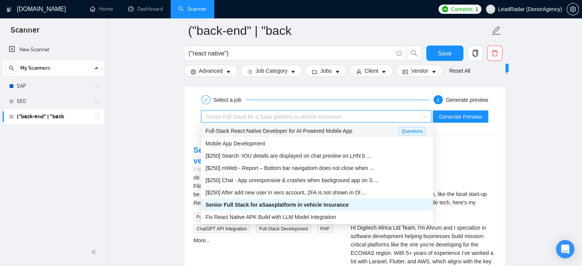
click at [263, 133] on span "Full-Stack React Native Developer for AI-Powered Mobile App" at bounding box center [278, 131] width 147 height 6
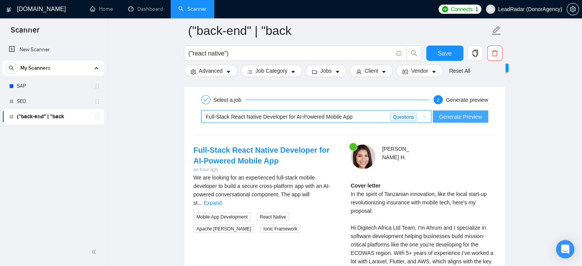
click at [465, 113] on span "Generate Preview" at bounding box center [460, 116] width 43 height 8
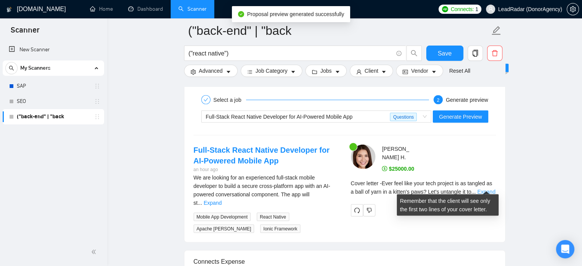
click at [484, 188] on link "Expand" at bounding box center [486, 191] width 18 height 6
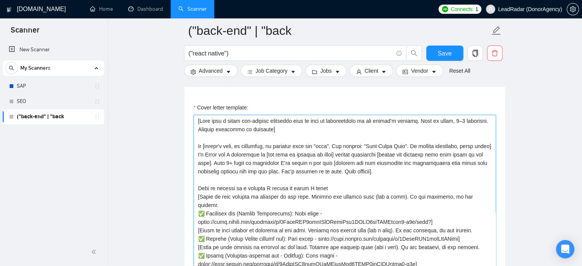
scroll to position [829, 0]
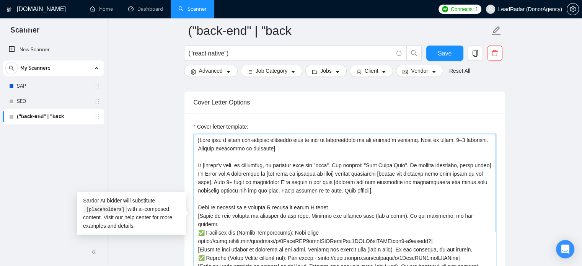
click at [285, 170] on textarea "Cover letter template:" at bounding box center [344, 220] width 302 height 172
drag, startPoint x: 187, startPoint y: 127, endPoint x: 136, endPoint y: 116, distance: 51.5
paste textarea "Use a pun tied to coding, apps, or productivity, safe and clever, to grab atten…"
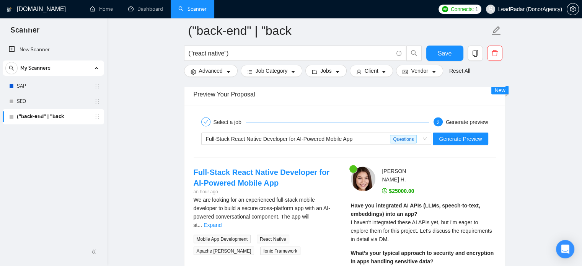
scroll to position [1450, 0]
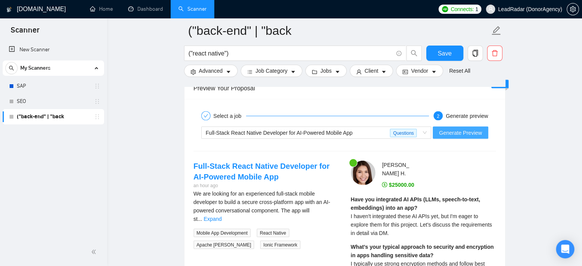
click at [456, 134] on span "Generate Preview" at bounding box center [460, 132] width 43 height 8
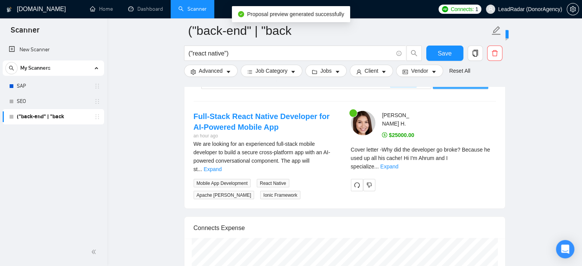
scroll to position [1505, 0]
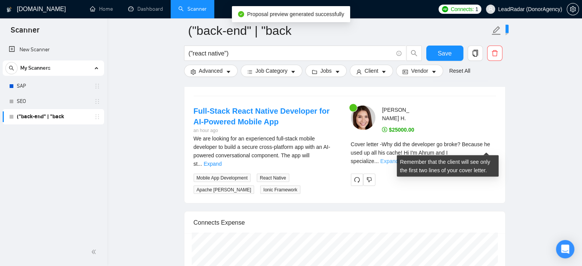
click at [398, 158] on link "Expand" at bounding box center [389, 161] width 18 height 6
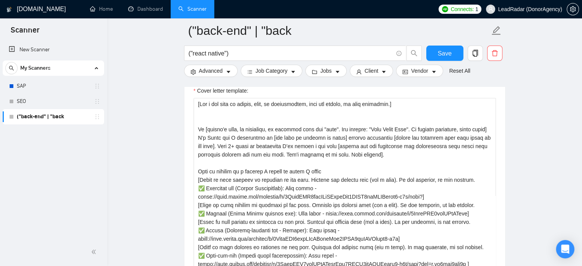
scroll to position [862, 0]
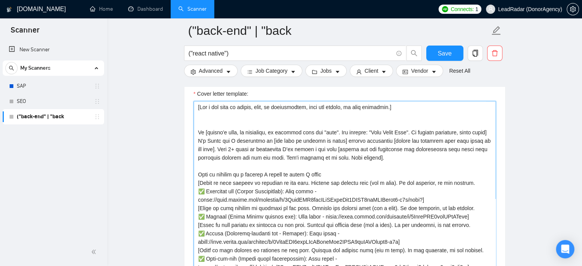
click at [299, 117] on textarea "Cover letter template:" at bounding box center [344, 187] width 302 height 172
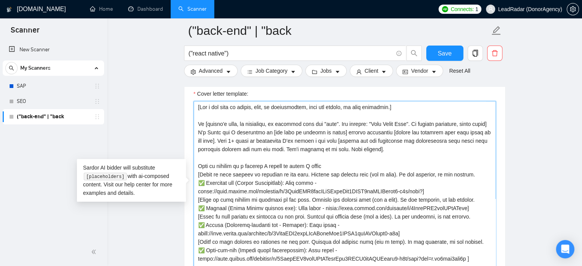
type textarea "[Lor i dol sita co adipis, elit, se doeiusmodtem, inci utl etdolo, ma aliq enim…"
